Goal: Information Seeking & Learning: Find specific page/section

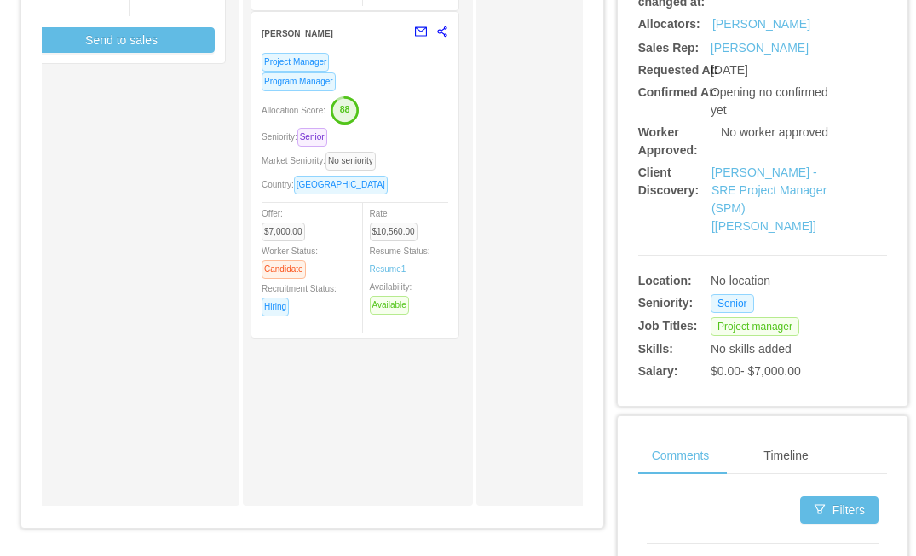
scroll to position [529, 0]
click at [400, 104] on div "Allocation Score: 88" at bounding box center [355, 108] width 187 height 27
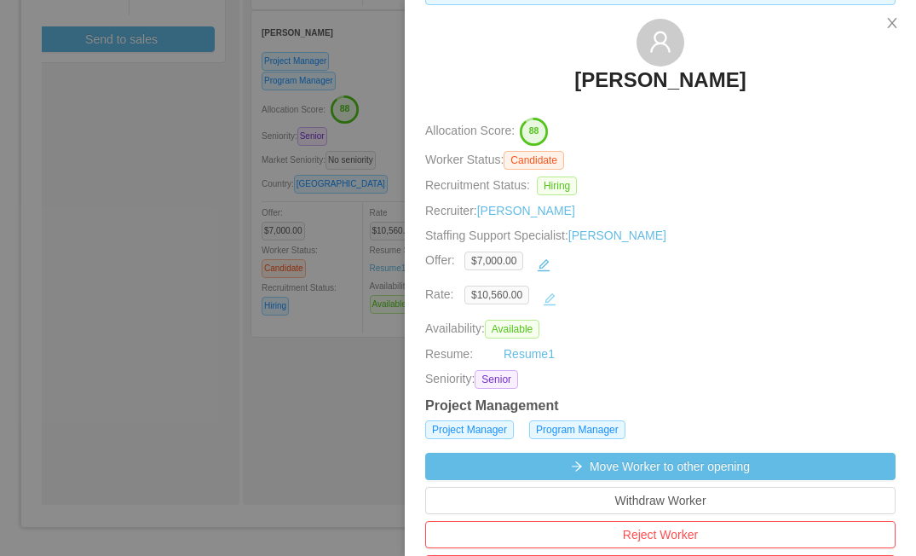
scroll to position [0, 0]
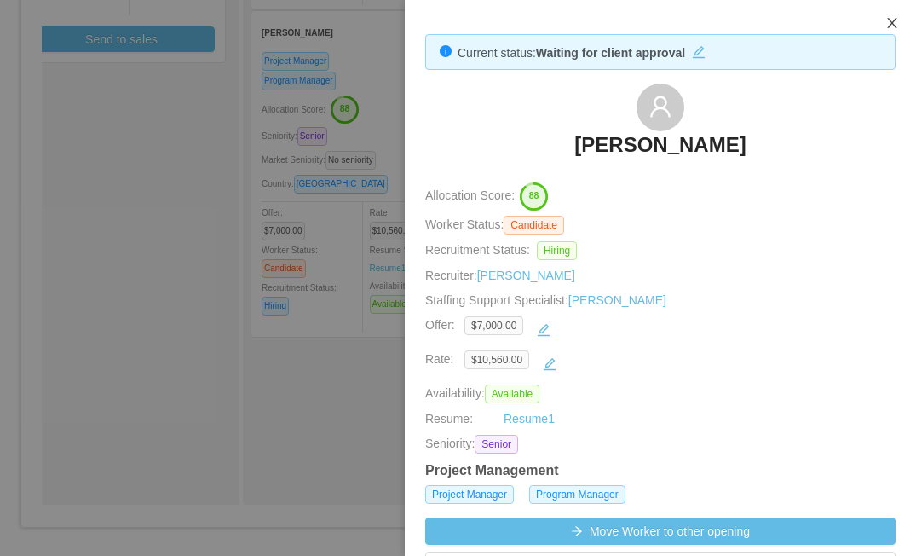
click at [887, 23] on icon "icon: close" at bounding box center [892, 23] width 14 height 14
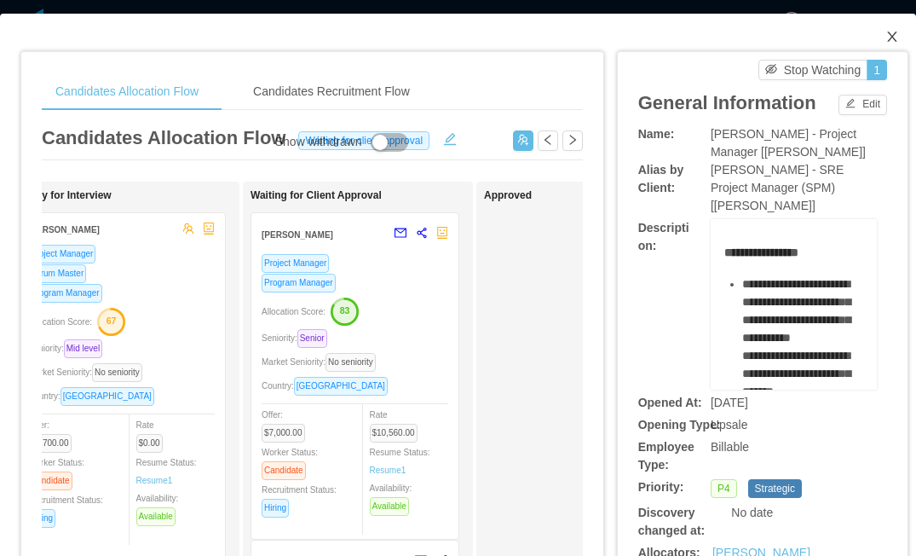
click at [888, 32] on icon "icon: close" at bounding box center [892, 37] width 14 height 14
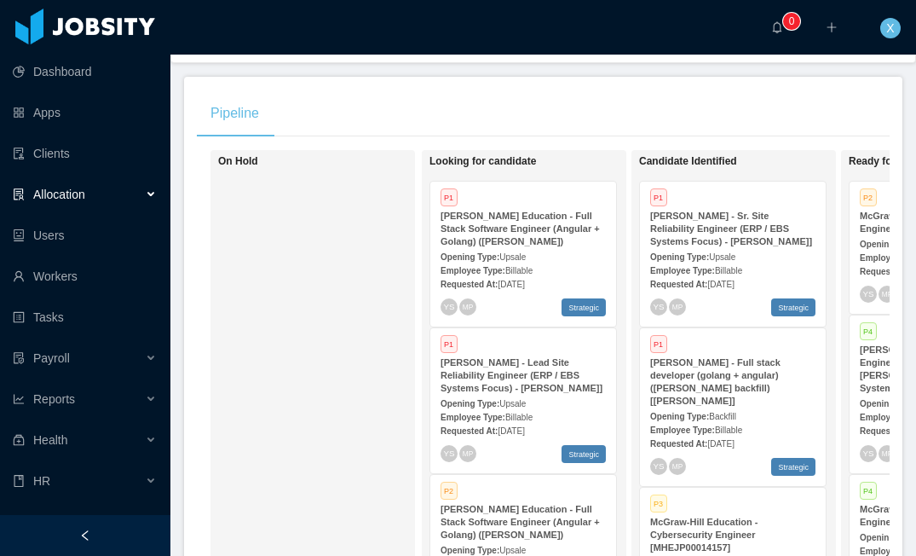
scroll to position [271, 0]
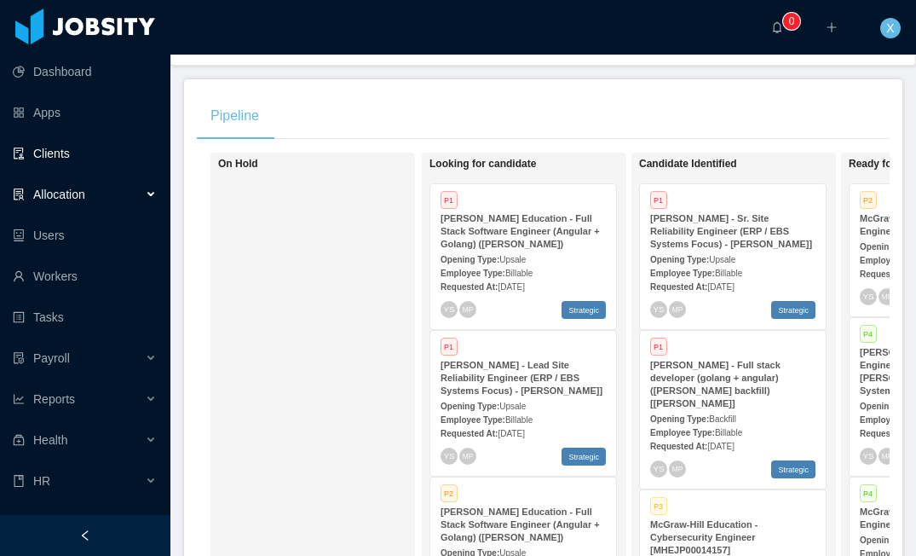
click at [55, 155] on link "Clients" at bounding box center [85, 153] width 144 height 34
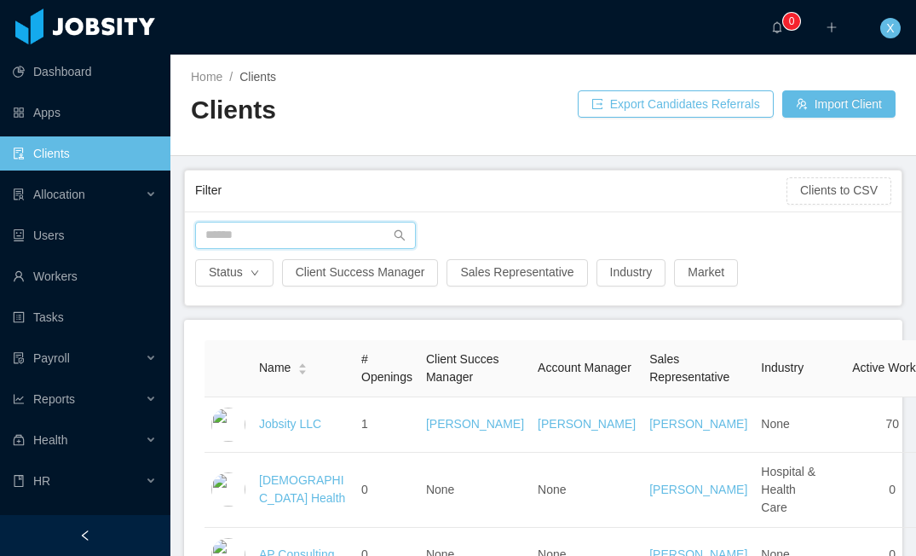
click at [293, 237] on input "text" at bounding box center [305, 235] width 221 height 27
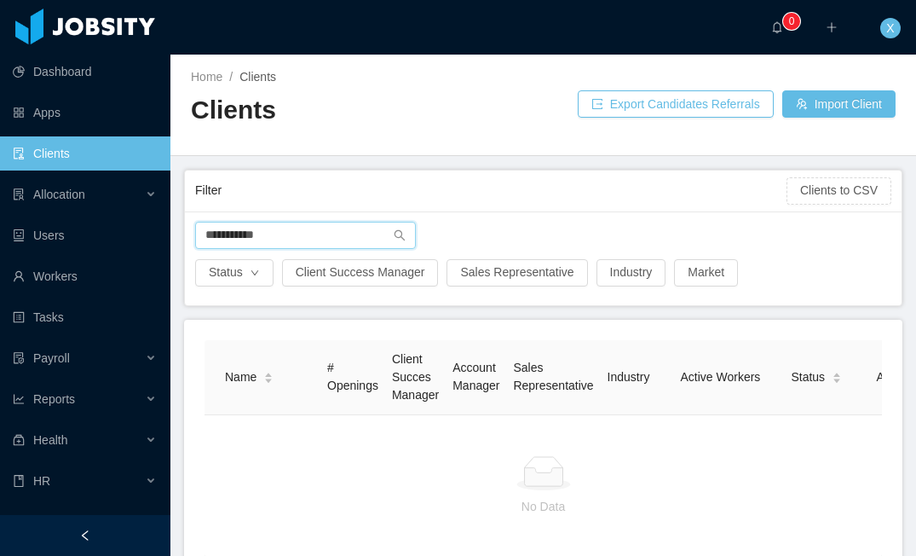
scroll to position [14, 0]
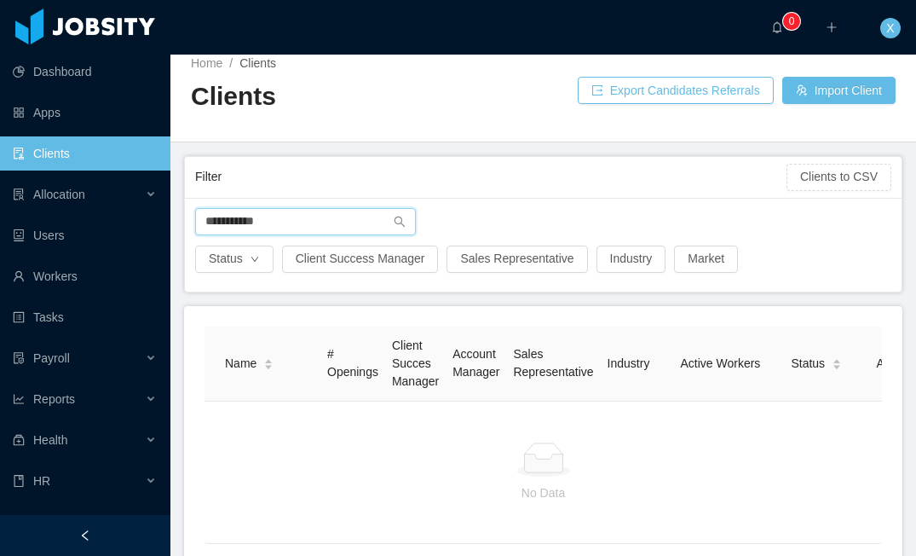
type input "**********"
